Goal: Task Accomplishment & Management: Manage account settings

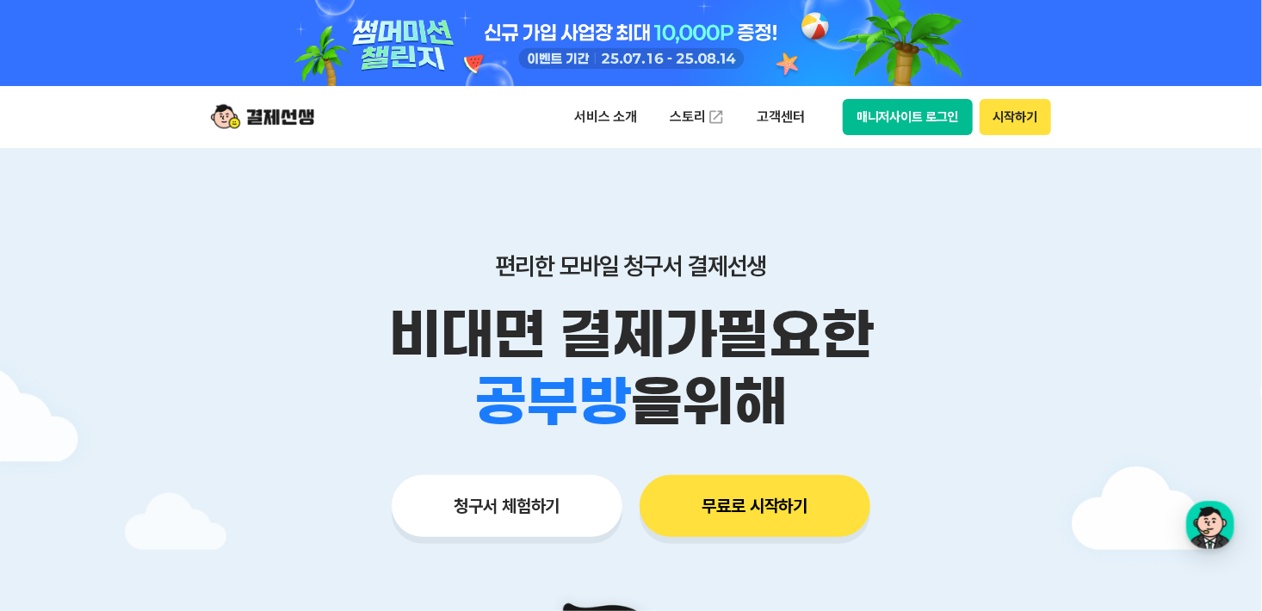
click at [1005, 115] on button "시작하기" at bounding box center [1015, 117] width 71 height 36
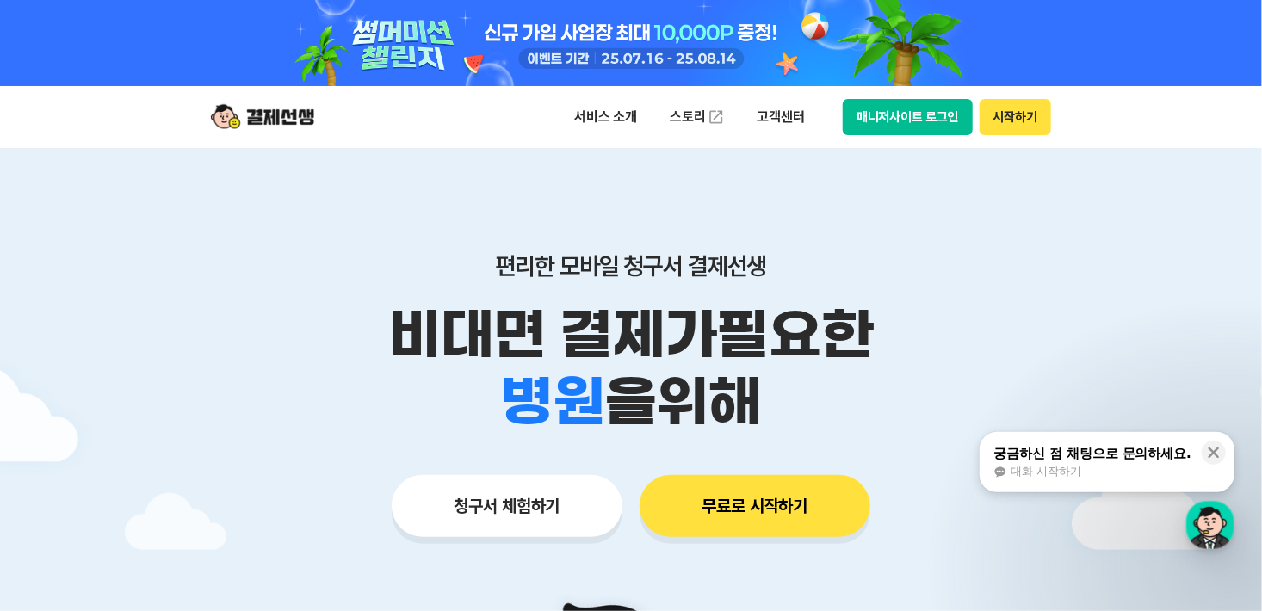
click at [914, 119] on button "매니저사이트 로그인" at bounding box center [908, 117] width 130 height 36
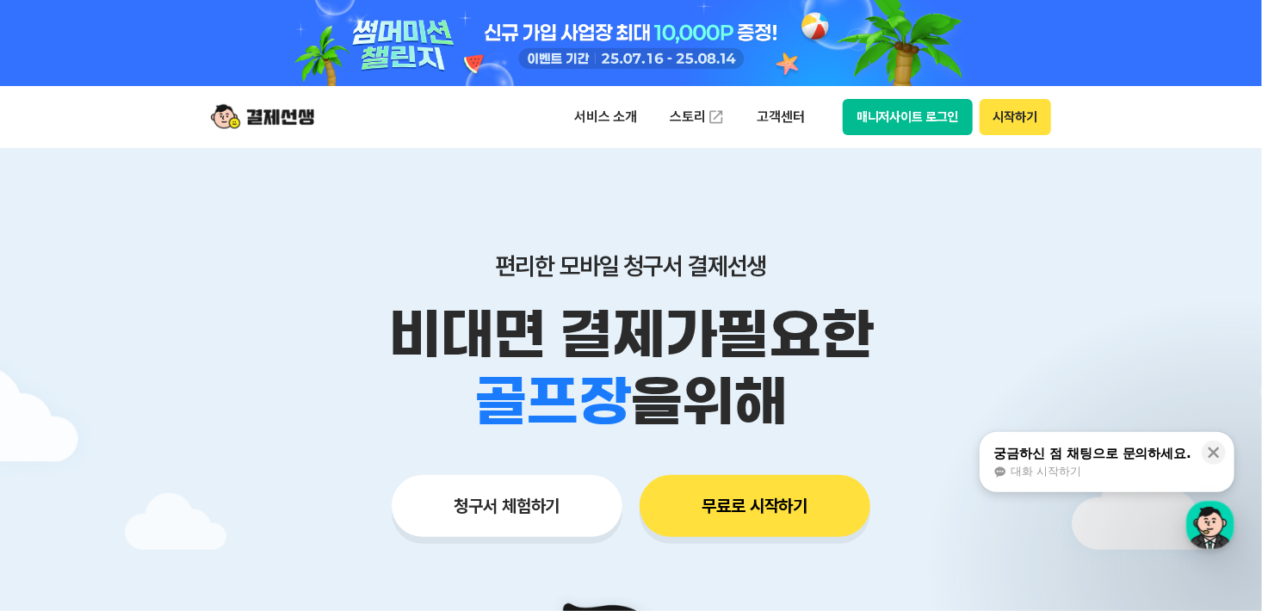
click at [1209, 229] on div at bounding box center [631, 602] width 1262 height 908
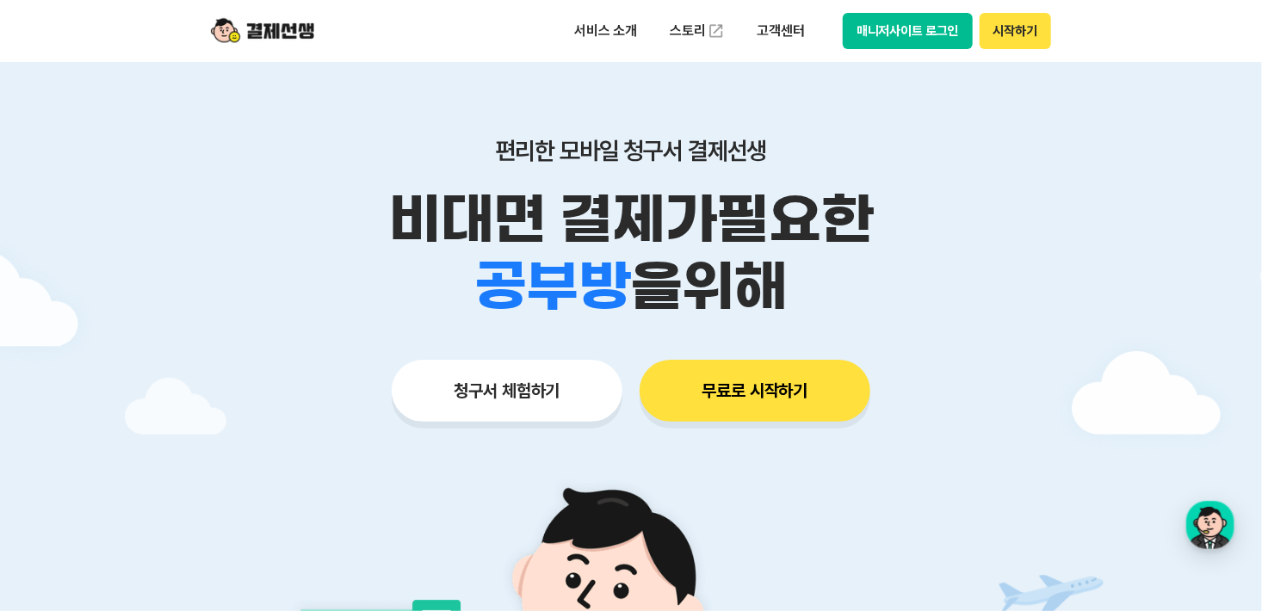
scroll to position [86, 0]
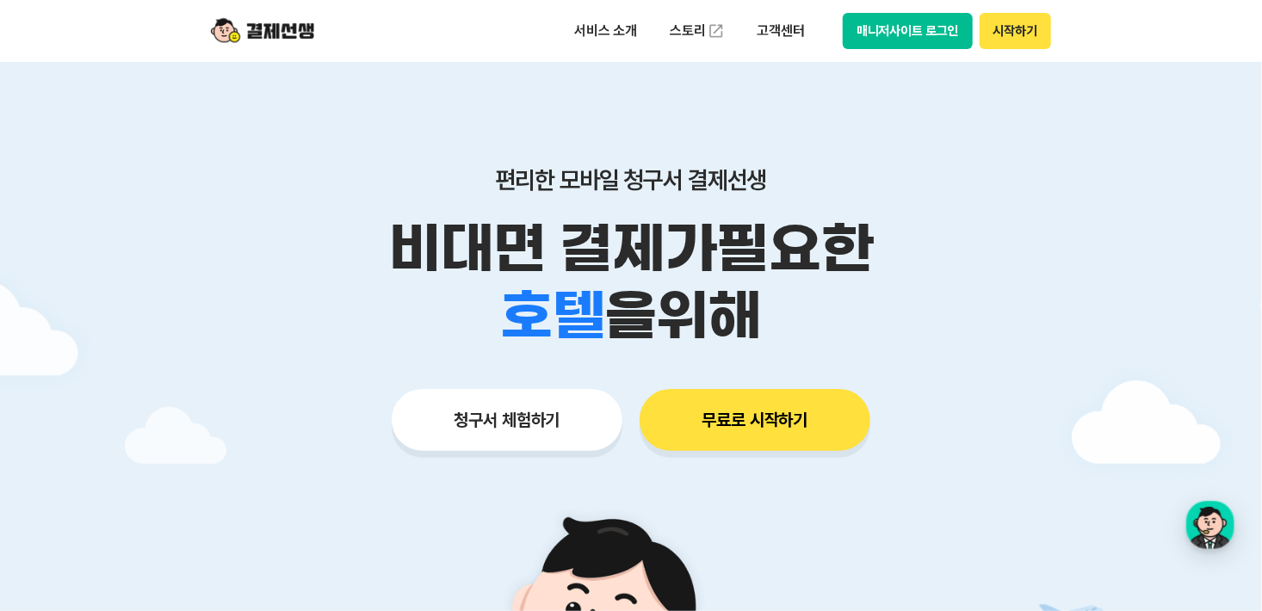
click at [1076, 91] on div at bounding box center [631, 516] width 1262 height 908
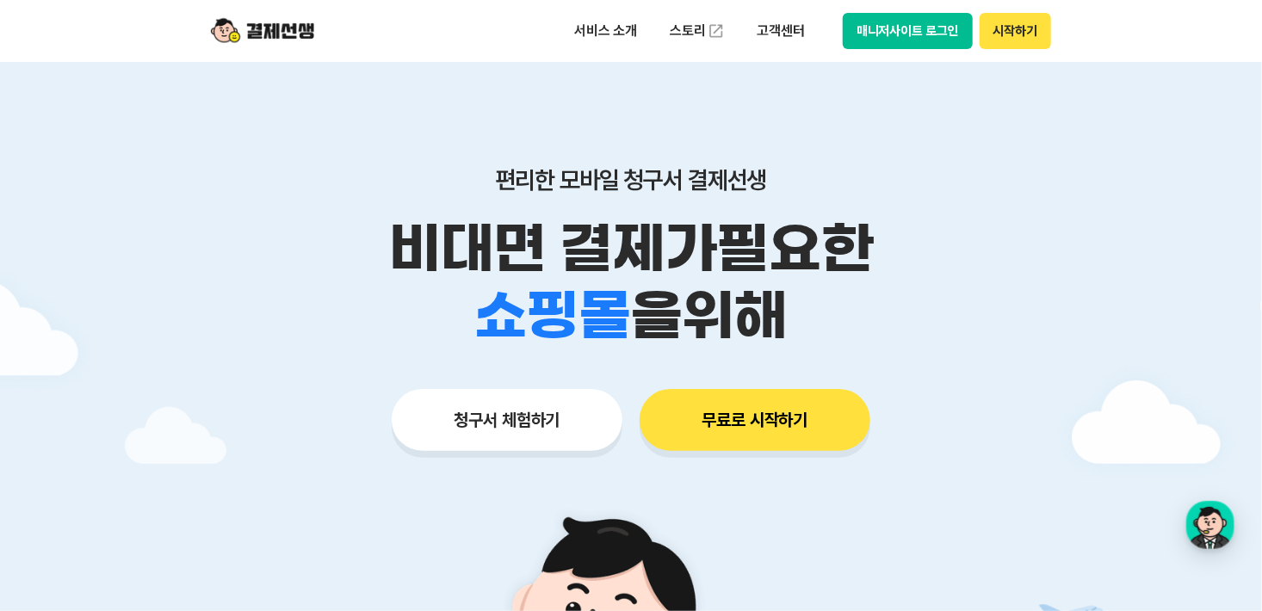
click at [490, 60] on div "서비스 소개 스토리 고객센터 매니저사이트 로그인 시작하기" at bounding box center [631, 31] width 882 height 62
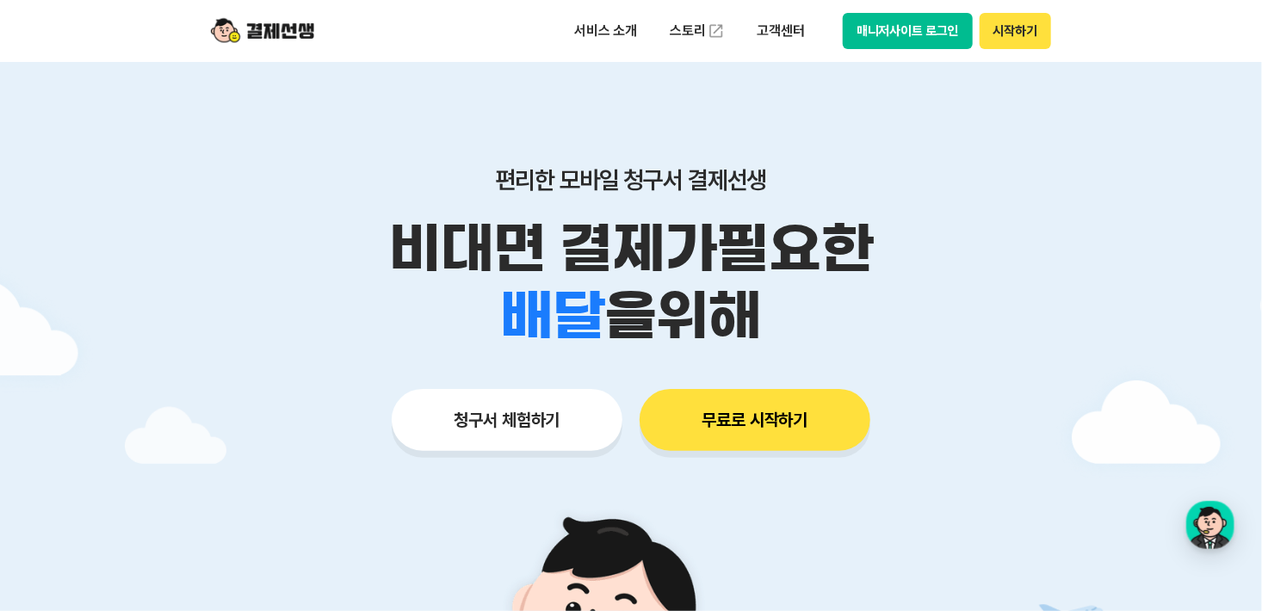
click at [1000, 39] on button "시작하기" at bounding box center [1015, 31] width 71 height 36
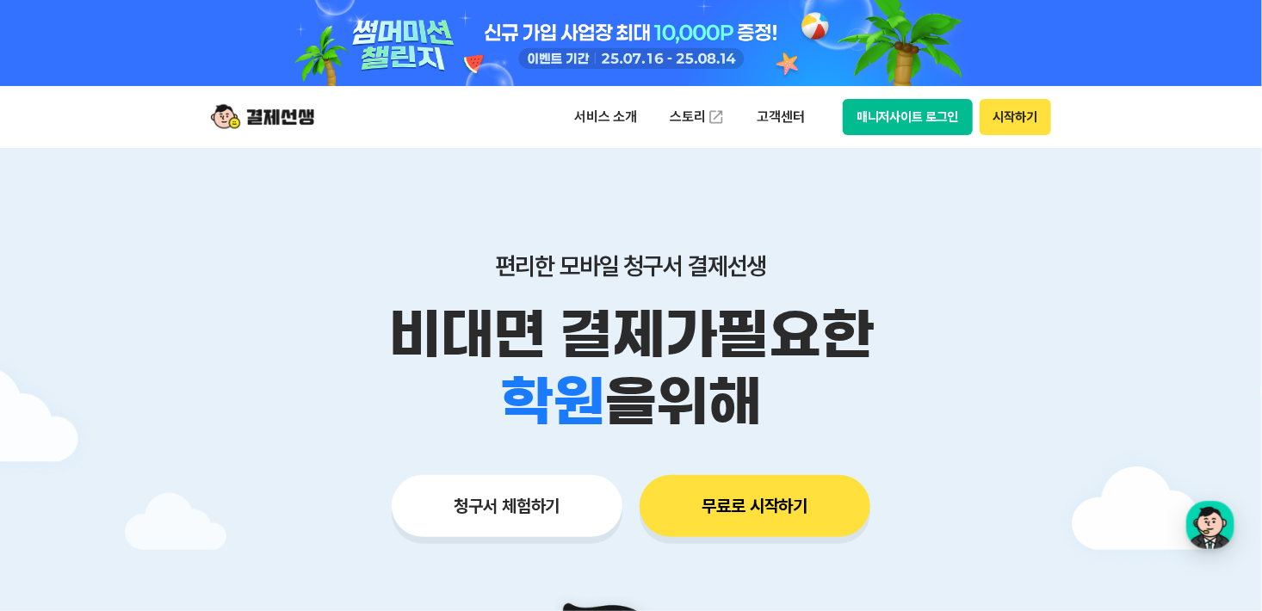
click at [914, 119] on button "매니저사이트 로그인" at bounding box center [908, 117] width 130 height 36
